Goal: Task Accomplishment & Management: Manage account settings

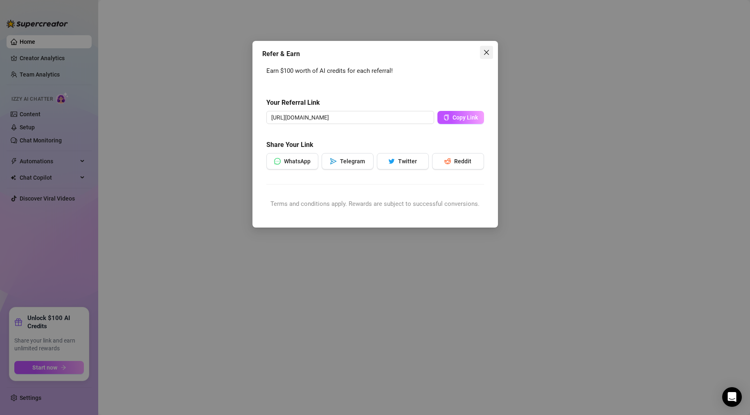
click at [487, 51] on icon "close" at bounding box center [486, 52] width 7 height 7
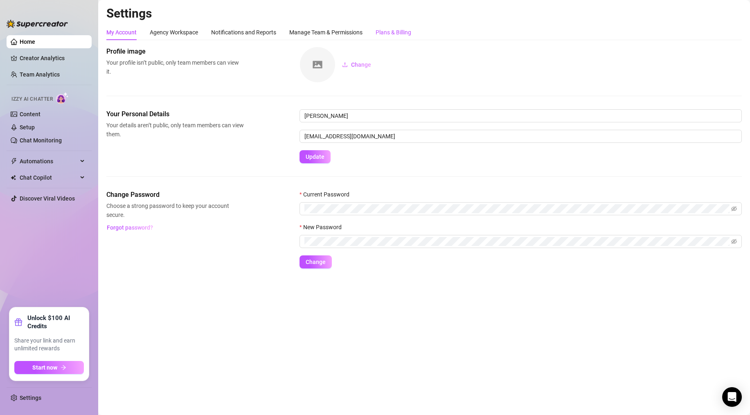
click at [382, 30] on div "Plans & Billing" at bounding box center [393, 32] width 36 height 9
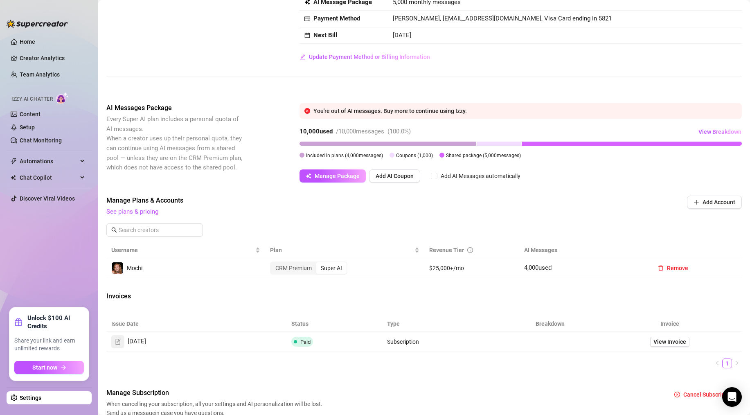
scroll to position [74, 0]
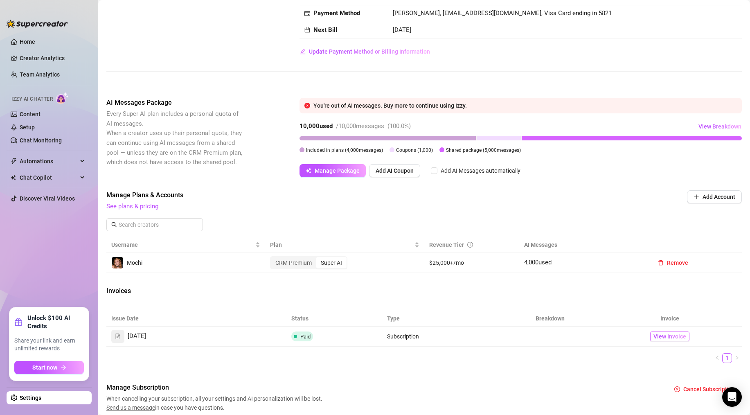
click at [672, 337] on span "View Invoice" at bounding box center [669, 336] width 33 height 9
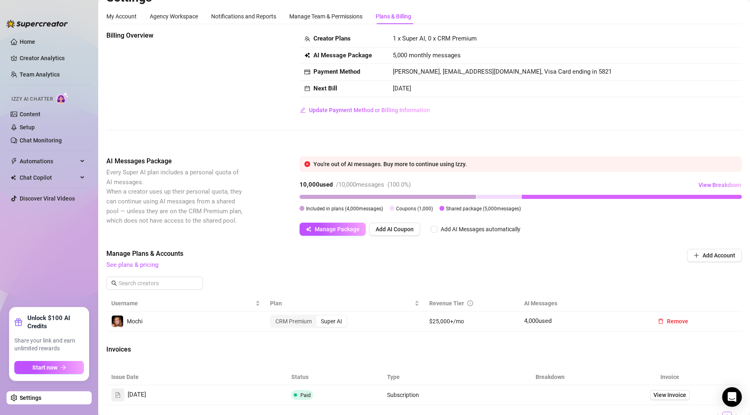
scroll to position [106, 0]
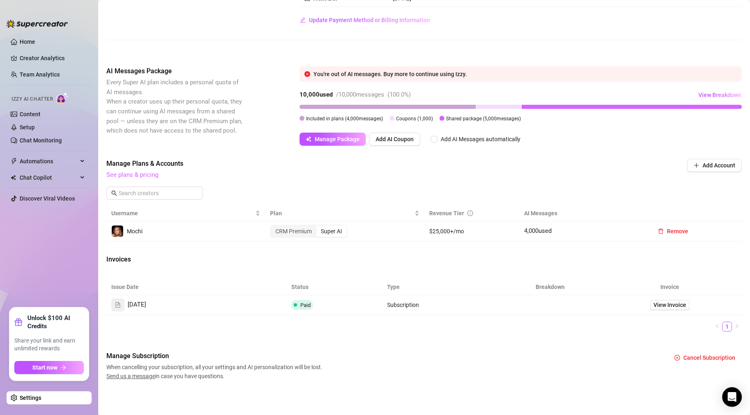
click at [125, 174] on link "See plans & pricing" at bounding box center [132, 174] width 52 height 7
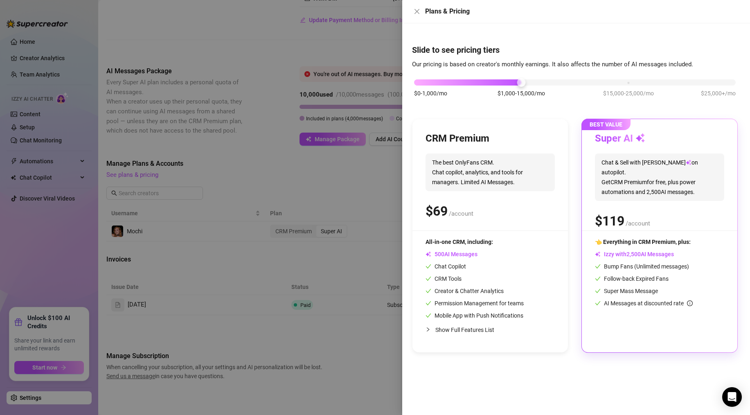
click at [249, 146] on div at bounding box center [375, 207] width 750 height 415
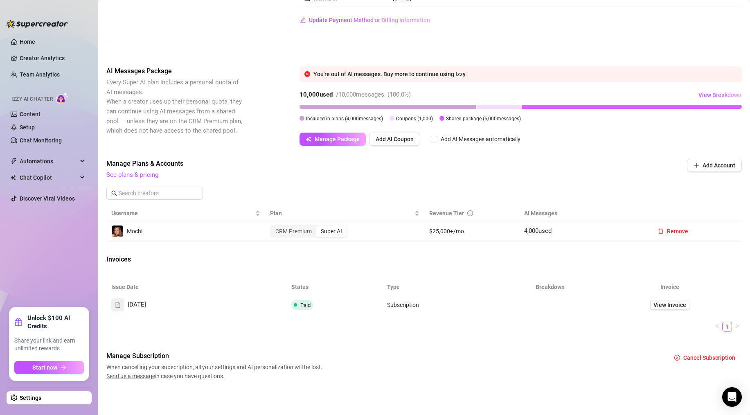
scroll to position [0, 0]
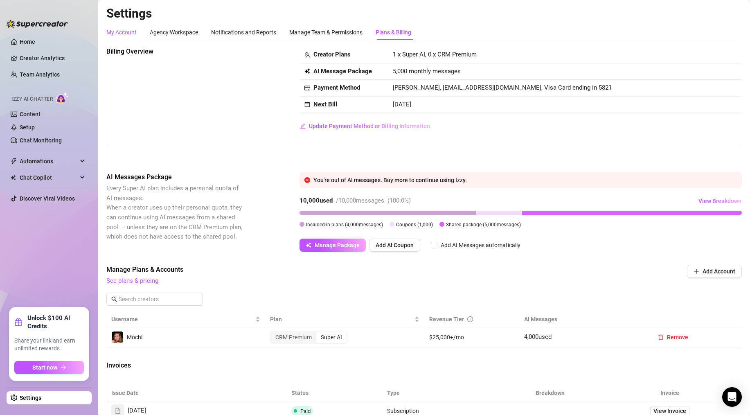
click at [132, 33] on div "My Account" at bounding box center [121, 32] width 30 height 9
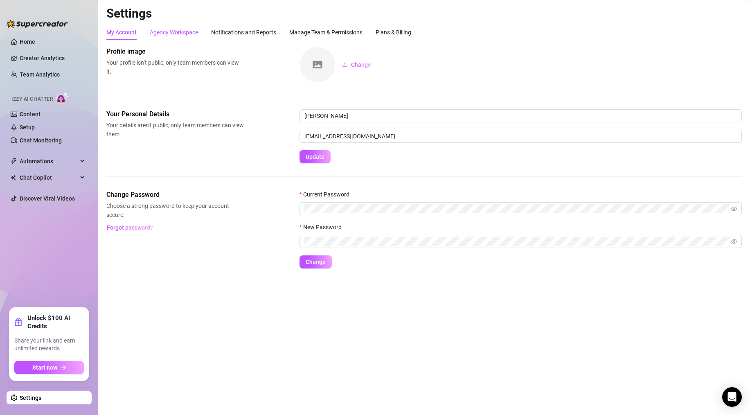
click at [180, 31] on div "Agency Workspace" at bounding box center [174, 32] width 48 height 9
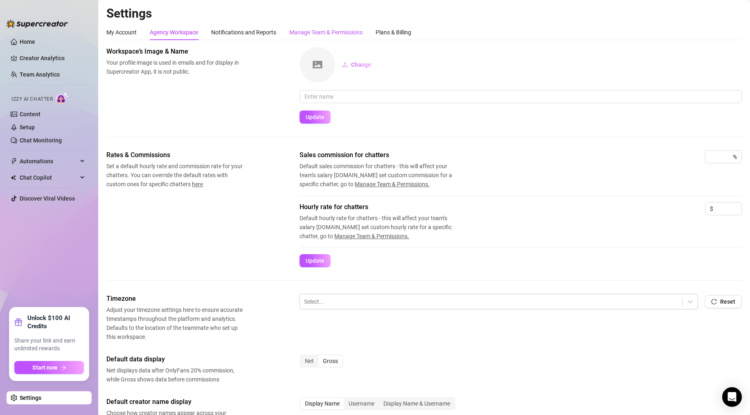
click at [343, 32] on div "Manage Team & Permissions" at bounding box center [325, 32] width 73 height 9
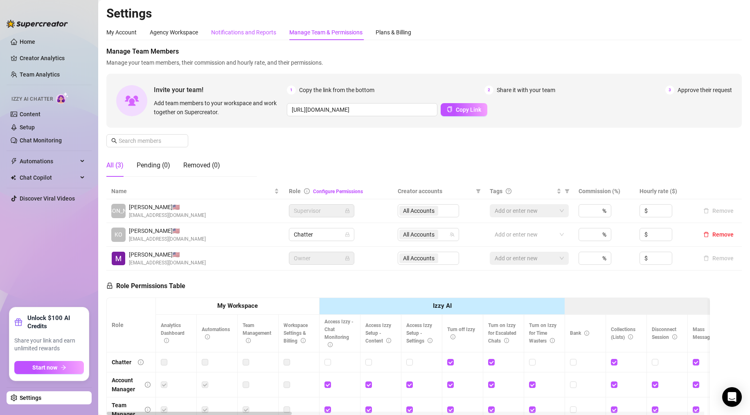
click at [238, 32] on div "Notifications and Reports" at bounding box center [243, 32] width 65 height 9
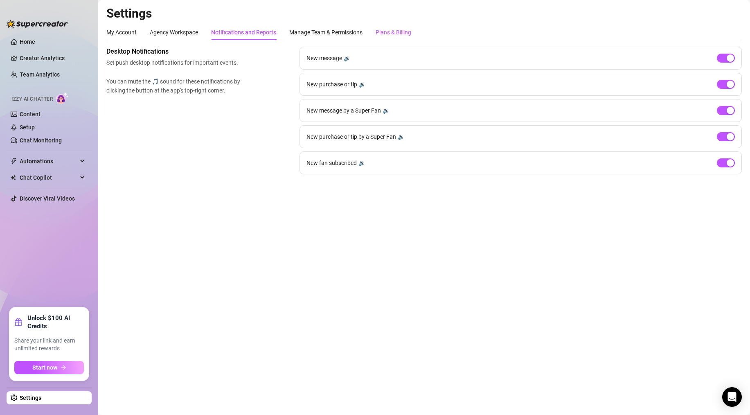
click at [386, 33] on div "Plans & Billing" at bounding box center [393, 32] width 36 height 9
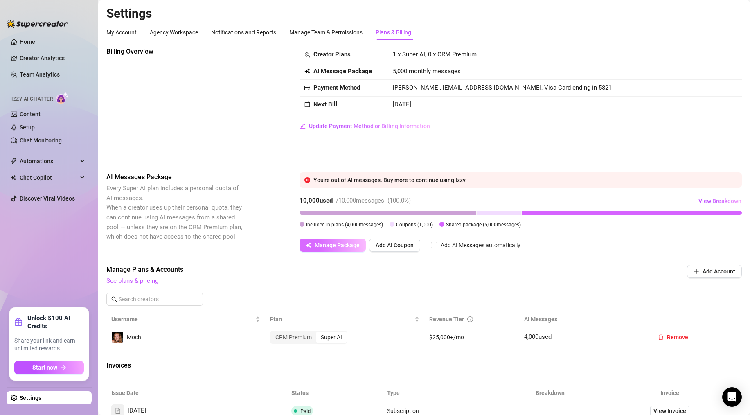
click at [331, 243] on span "Manage Package" at bounding box center [336, 245] width 45 height 7
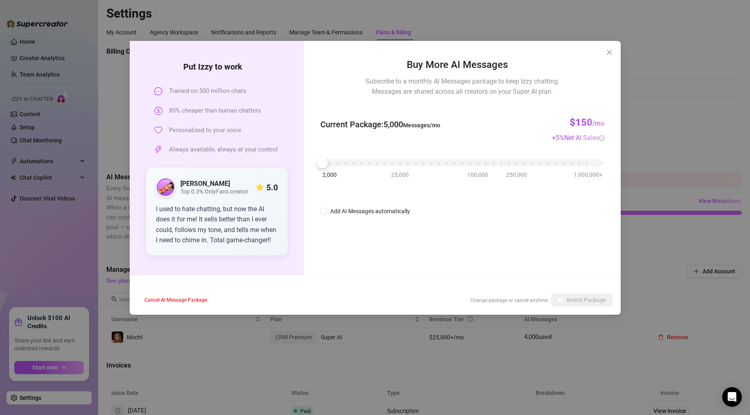
click at [361, 162] on div "2,000 25,000 100,000 250,000 1,000,000+" at bounding box center [461, 159] width 279 height 5
drag, startPoint x: 361, startPoint y: 163, endPoint x: 364, endPoint y: 159, distance: 5.3
click at [364, 159] on div at bounding box center [361, 162] width 11 height 11
click at [366, 159] on div at bounding box center [369, 162] width 11 height 11
click at [612, 51] on span "Close" at bounding box center [608, 52] width 13 height 7
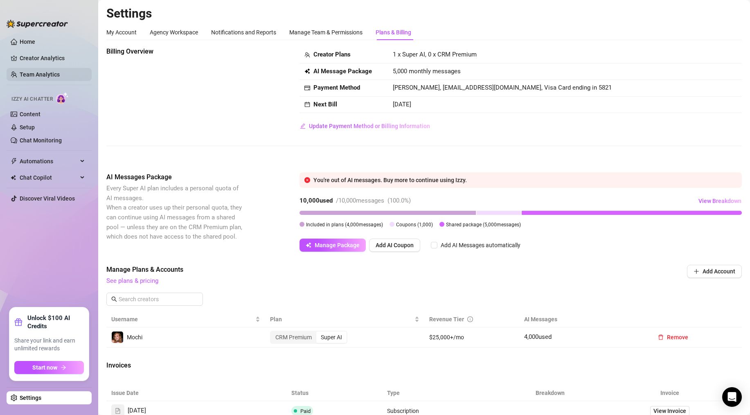
click at [32, 72] on link "Team Analytics" at bounding box center [40, 74] width 40 height 7
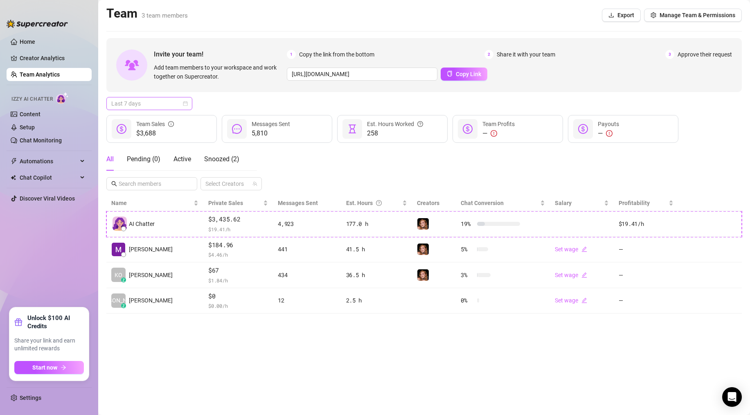
click at [176, 99] on span "Last 7 days" at bounding box center [149, 103] width 76 height 12
click at [135, 146] on div "Last 30 days" at bounding box center [149, 145] width 73 height 9
click at [33, 111] on link "Content" at bounding box center [30, 114] width 21 height 7
